Goal: Navigation & Orientation: Find specific page/section

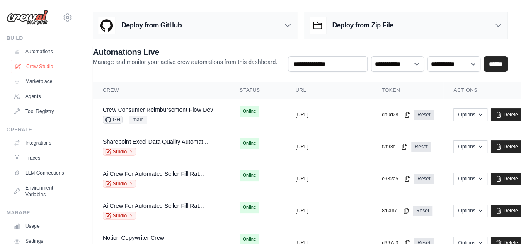
click at [42, 65] on link "Crew Studio" at bounding box center [42, 66] width 63 height 13
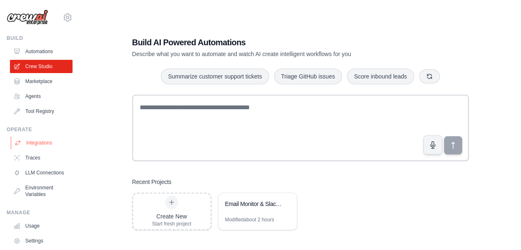
click at [37, 140] on link "Integrations" at bounding box center [42, 142] width 63 height 13
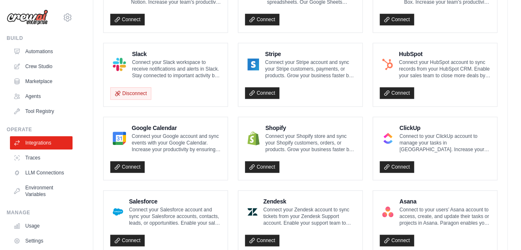
scroll to position [196, 0]
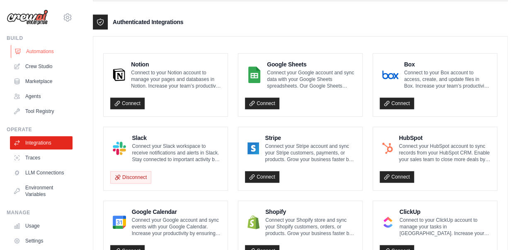
click at [49, 45] on link "Automations" at bounding box center [42, 51] width 63 height 13
